Goal: Task Accomplishment & Management: Complete application form

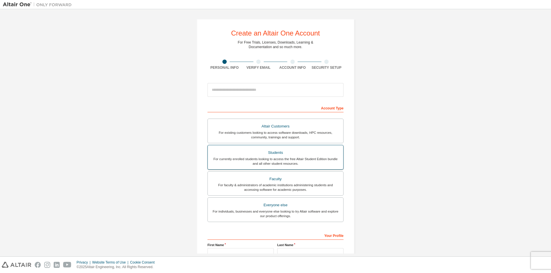
click at [335, 153] on div "Students" at bounding box center [275, 153] width 129 height 8
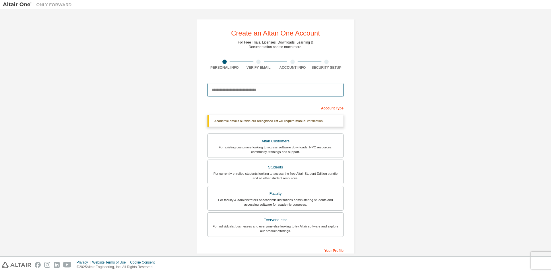
click at [284, 89] on input "email" at bounding box center [275, 90] width 136 height 14
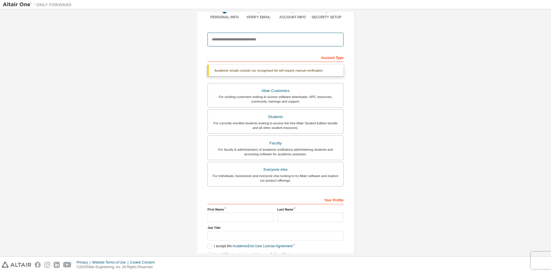
scroll to position [48, 0]
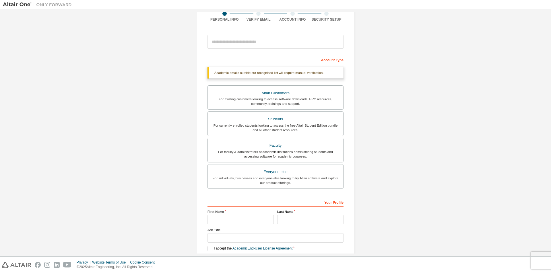
click at [371, 71] on div "Create an Altair One Account For Free Trials, Licenses, Downloads, Learning & D…" at bounding box center [275, 123] width 545 height 319
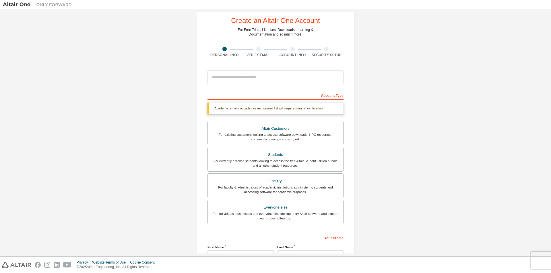
scroll to position [0, 0]
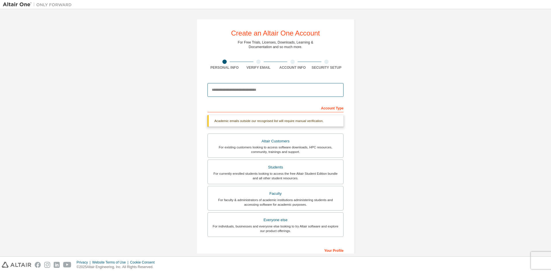
drag, startPoint x: 250, startPoint y: 92, endPoint x: 255, endPoint y: 90, distance: 4.7
click at [250, 92] on input "email" at bounding box center [275, 90] width 136 height 14
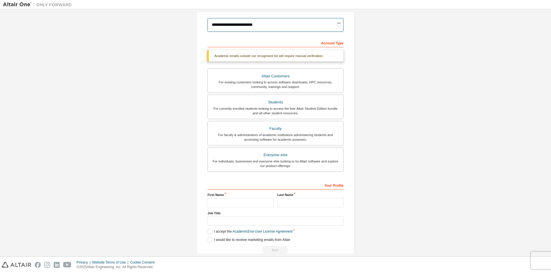
scroll to position [62, 0]
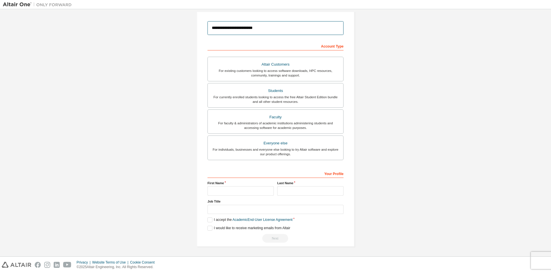
type input "**********"
drag, startPoint x: 243, startPoint y: 195, endPoint x: 252, endPoint y: 192, distance: 9.4
click at [243, 195] on input "text" at bounding box center [240, 190] width 66 height 9
type input "****"
type input "*****"
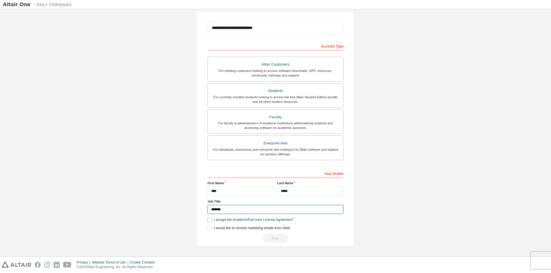
type input "*******"
click at [208, 221] on label "I accept the Academic End-User License Agreement" at bounding box center [249, 220] width 85 height 5
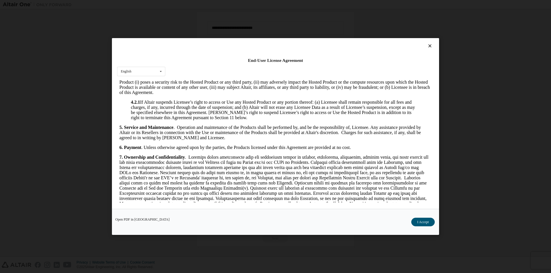
scroll to position [860, 0]
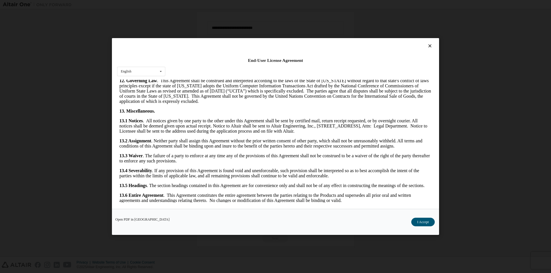
drag, startPoint x: 432, startPoint y: 91, endPoint x: 552, endPoint y: 317, distance: 255.8
click at [422, 223] on button "I Accept" at bounding box center [423, 222] width 24 height 9
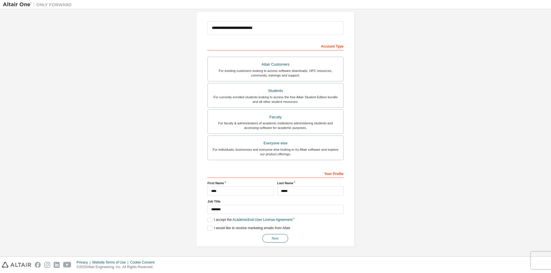
click at [275, 239] on button "Next" at bounding box center [275, 238] width 26 height 9
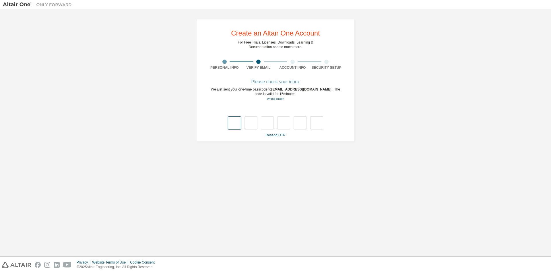
type input "*"
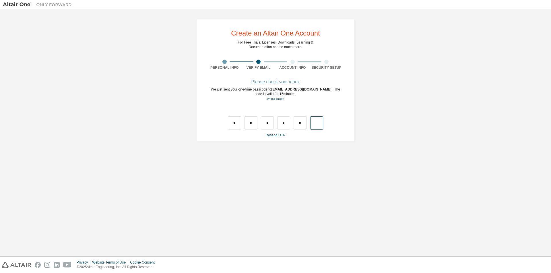
type input "*"
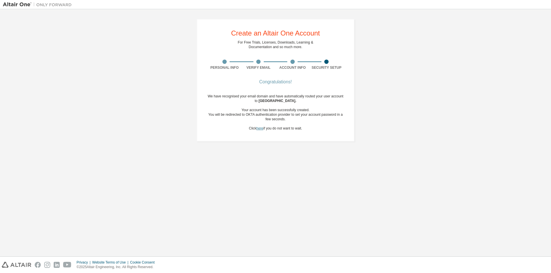
click at [259, 130] on link "here" at bounding box center [259, 129] width 7 height 4
